Goal: Transaction & Acquisition: Purchase product/service

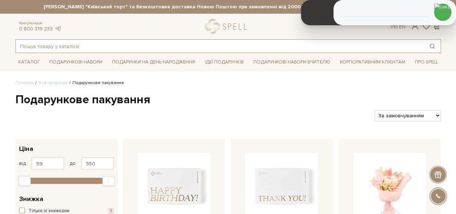
click at [132, 45] on input "text" at bounding box center [220, 46] width 408 height 13
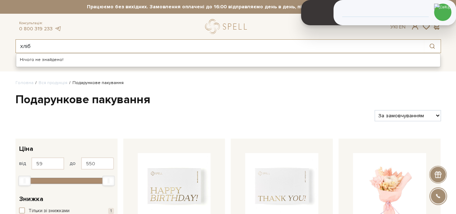
type input "хліб"
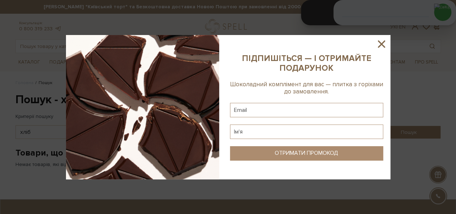
click at [380, 44] on icon at bounding box center [381, 43] width 7 height 7
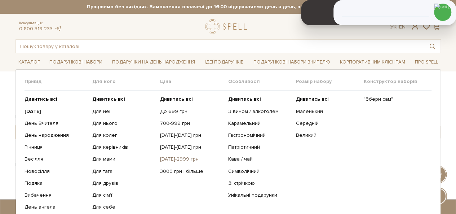
click at [178, 156] on link "[DATE]-2999 грн" at bounding box center [191, 159] width 62 height 6
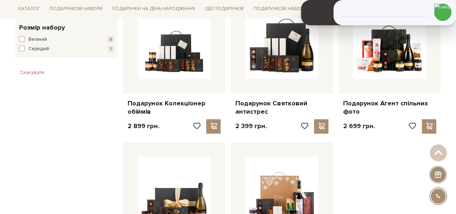
scroll to position [433, 0]
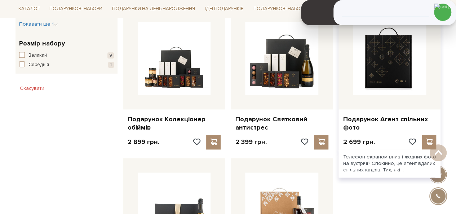
click at [388, 82] on img at bounding box center [389, 58] width 73 height 73
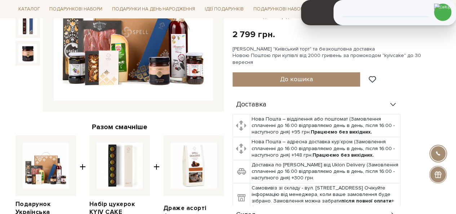
scroll to position [216, 0]
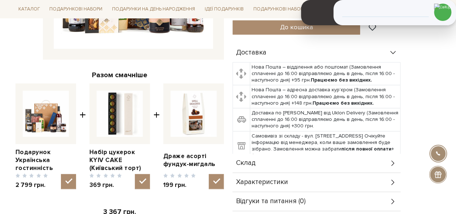
click at [265, 154] on div "Склад" at bounding box center [317, 163] width 168 height 19
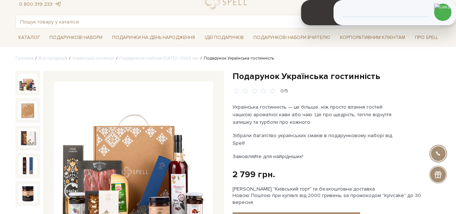
scroll to position [0, 0]
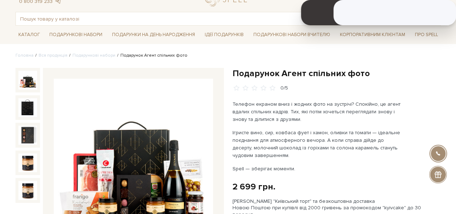
scroll to position [72, 0]
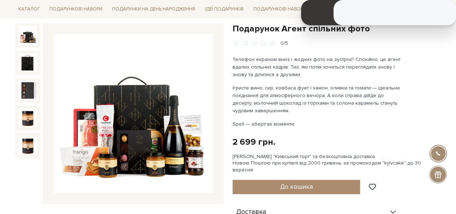
click at [28, 34] on img at bounding box center [27, 35] width 19 height 19
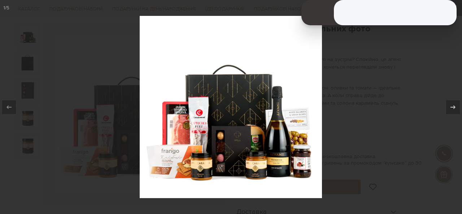
click at [402, 59] on div at bounding box center [231, 107] width 462 height 214
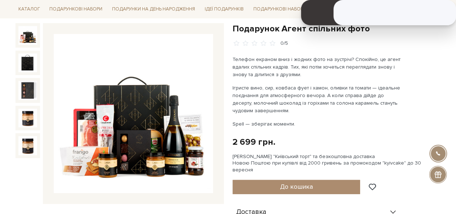
scroll to position [252, 0]
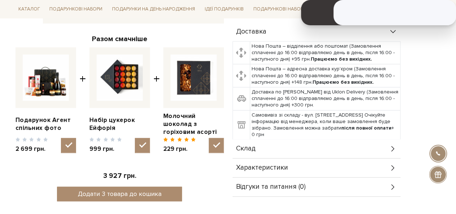
click at [270, 149] on div "Склад" at bounding box center [317, 148] width 168 height 19
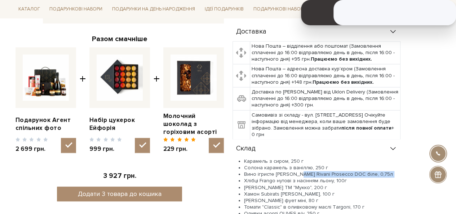
drag, startPoint x: 244, startPoint y: 173, endPoint x: 256, endPoint y: 176, distance: 11.8
click at [296, 169] on ul "Карамель з сиром, 250 г Солона карамель з ваніллю, 250 г Вино ігристе [PERSON_N…" at bounding box center [317, 191] width 168 height 66
click at [282, 177] on li "Хлібці Frango нутові з насінням льону, 100г" at bounding box center [322, 180] width 156 height 6
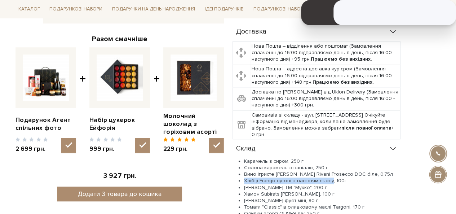
drag, startPoint x: 245, startPoint y: 174, endPoint x: 331, endPoint y: 172, distance: 86.2
click at [331, 177] on li "Хлібці Frango нутові з насінням льону, 100г" at bounding box center [322, 180] width 156 height 6
copy li "Хлібці Frango нутові з насінням льону"
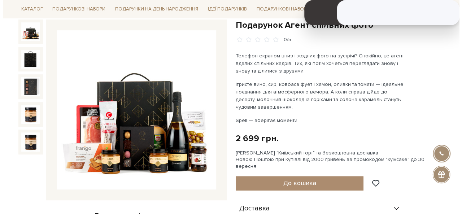
scroll to position [72, 0]
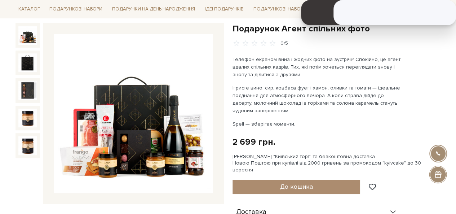
click at [84, 148] on img at bounding box center [133, 113] width 159 height 159
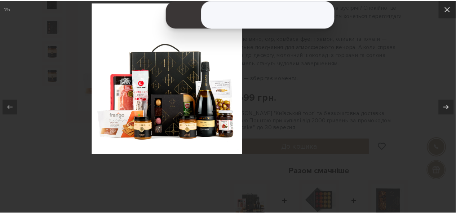
scroll to position [72, 0]
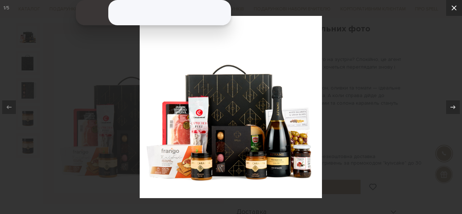
click at [450, 9] on icon at bounding box center [453, 8] width 9 height 9
